Goal: Task Accomplishment & Management: Complete application form

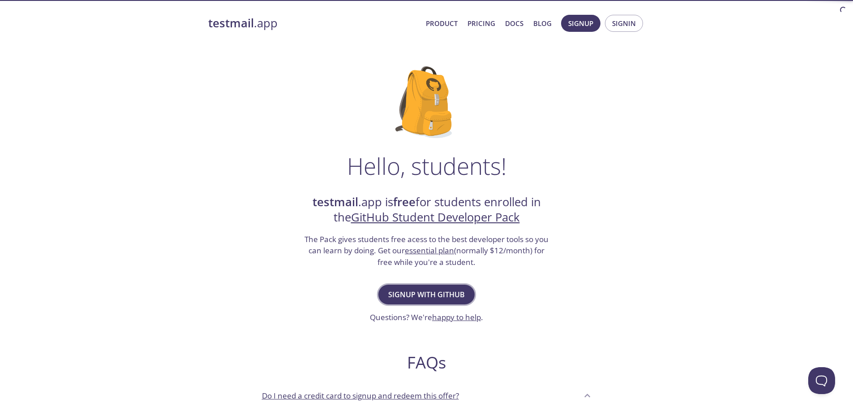
click at [435, 292] on span "Signup with GitHub" at bounding box center [426, 294] width 77 height 13
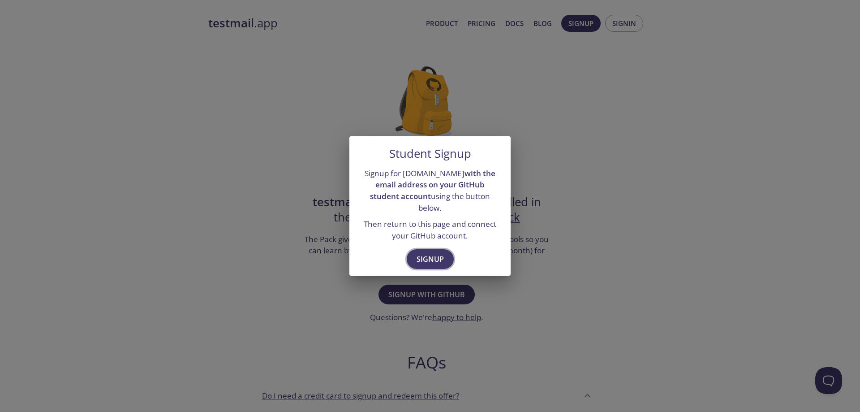
click at [429, 253] on span "Signup" at bounding box center [429, 259] width 27 height 13
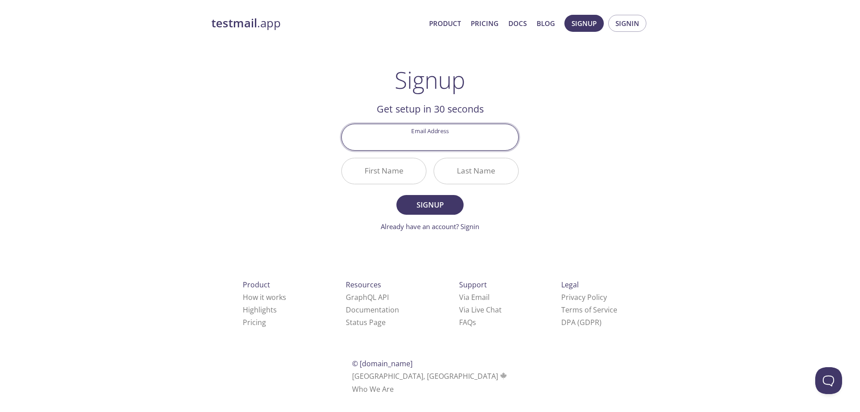
click at [433, 141] on input "Email Address" at bounding box center [430, 137] width 176 height 26
drag, startPoint x: 497, startPoint y: 140, endPoint x: 355, endPoint y: 145, distance: 142.5
click at [355, 145] on input "[EMAIL_ADDRESS][DOMAIN_NAME]" at bounding box center [430, 137] width 176 height 26
type input "[EMAIL_ADDRESS][PERSON_NAME][DOMAIN_NAME]"
click at [380, 170] on input "First Name" at bounding box center [384, 171] width 84 height 26
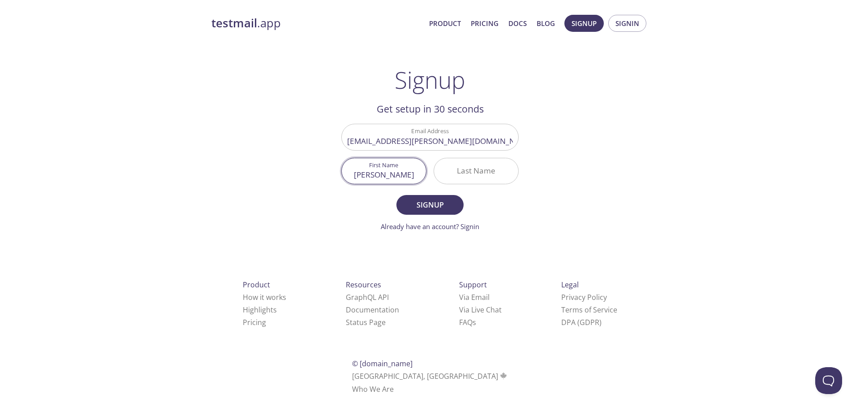
type input "[PERSON_NAME]"
click at [493, 169] on input "Last Name" at bounding box center [476, 171] width 84 height 26
type input "S"
type input "[PERSON_NAME]"
click at [585, 27] on span "Signup" at bounding box center [583, 23] width 25 height 12
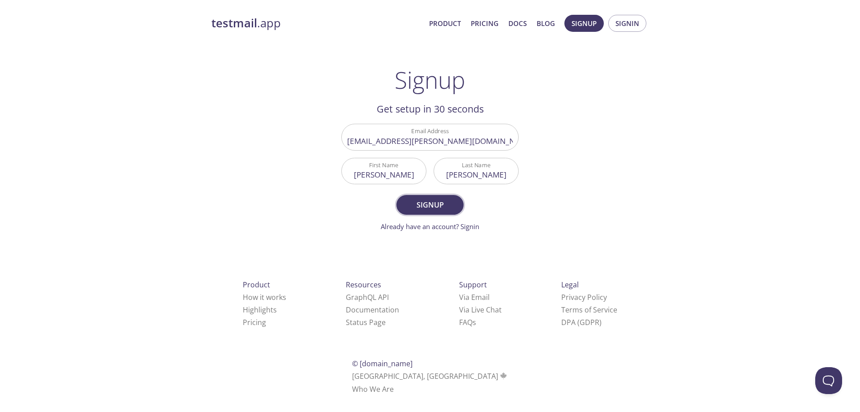
click at [434, 204] on span "Signup" at bounding box center [429, 204] width 47 height 13
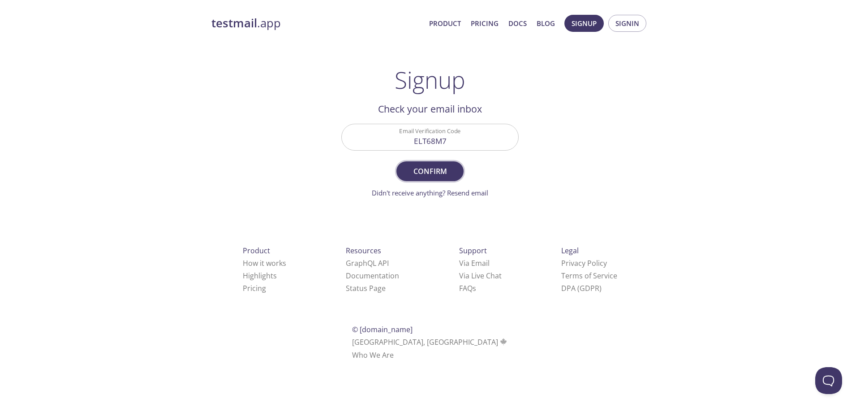
click at [431, 172] on span "Confirm" at bounding box center [429, 171] width 47 height 13
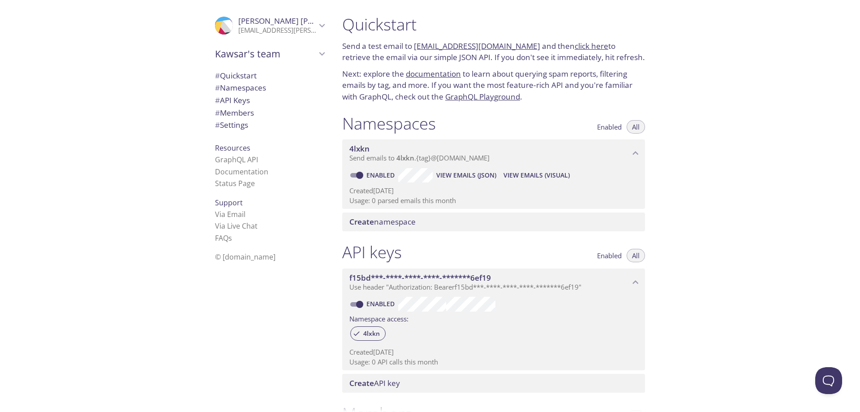
click at [448, 77] on link "documentation" at bounding box center [433, 74] width 55 height 10
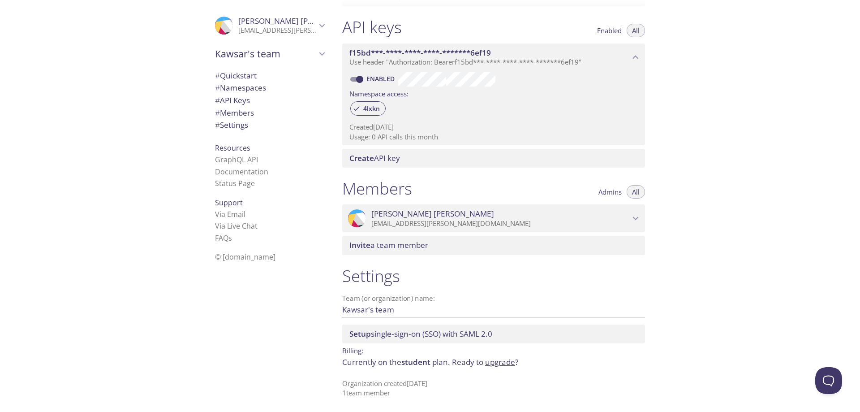
scroll to position [225, 0]
